Goal: Information Seeking & Learning: Learn about a topic

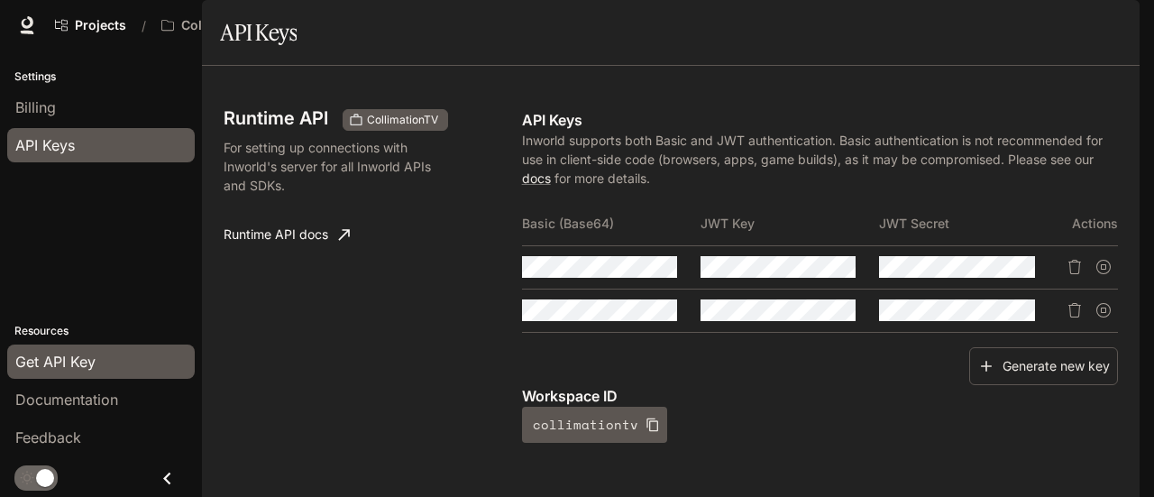
scroll to position [337, 0]
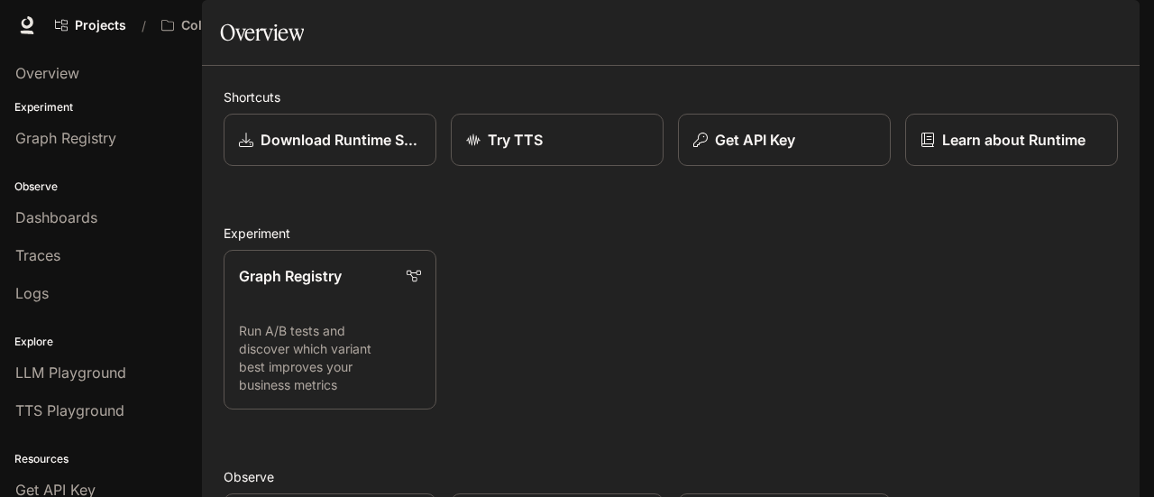
click at [896, 21] on span "Portal" at bounding box center [884, 25] width 37 height 23
click at [896, 26] on span "Portal" at bounding box center [884, 25] width 37 height 23
click at [916, 23] on div "New" at bounding box center [920, 25] width 28 height 16
click at [973, 21] on span "Documentation" at bounding box center [994, 25] width 89 height 23
